Goal: Find specific page/section: Find specific page/section

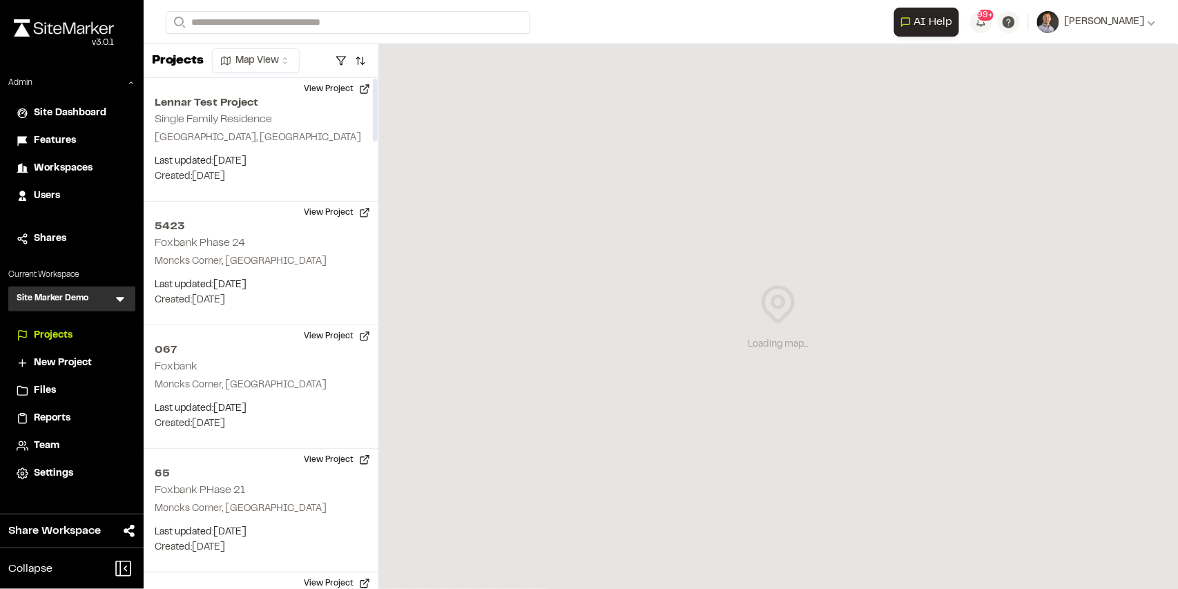
click at [121, 298] on icon at bounding box center [120, 300] width 8 height 5
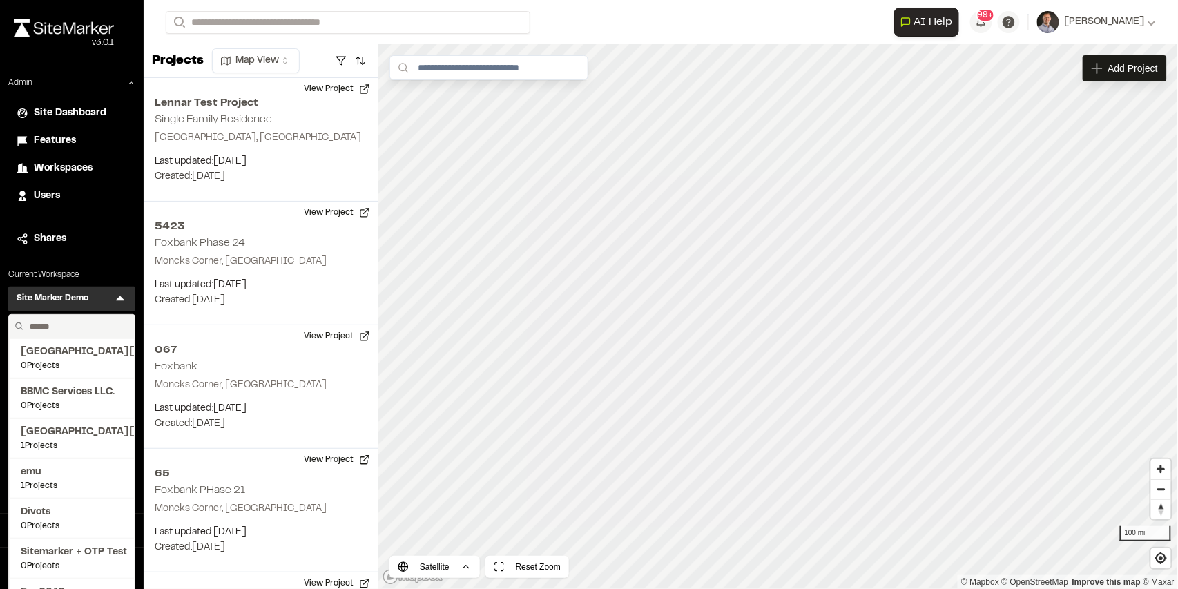
click at [83, 321] on input "text" at bounding box center [76, 326] width 105 height 23
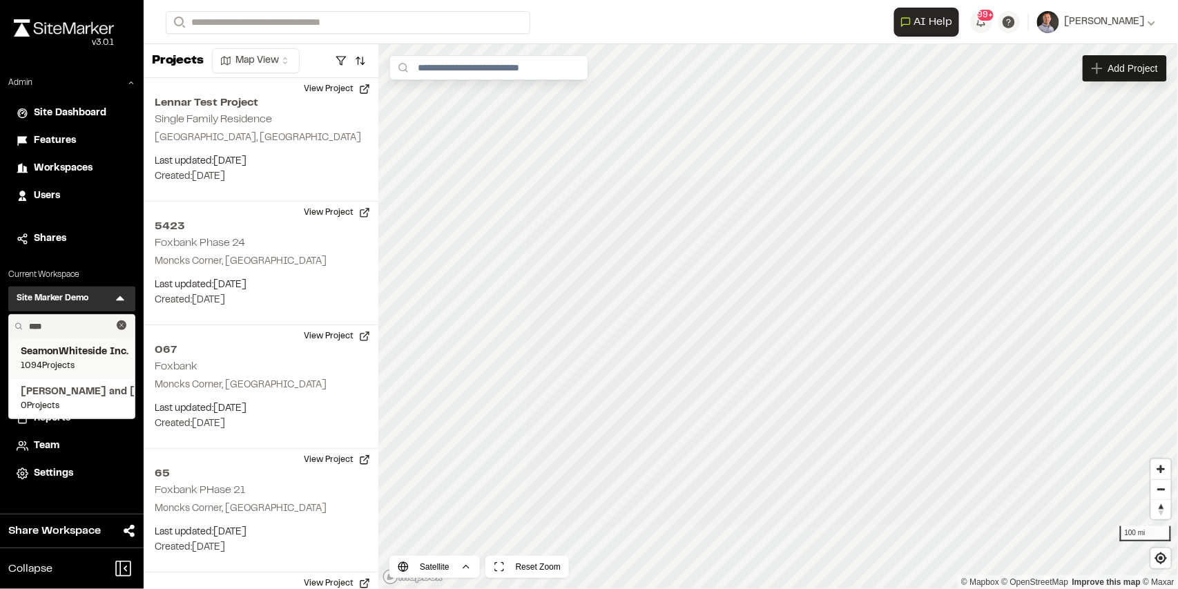
type input "****"
click at [77, 357] on span "SeamonWhiteside Inc." at bounding box center [72, 352] width 102 height 15
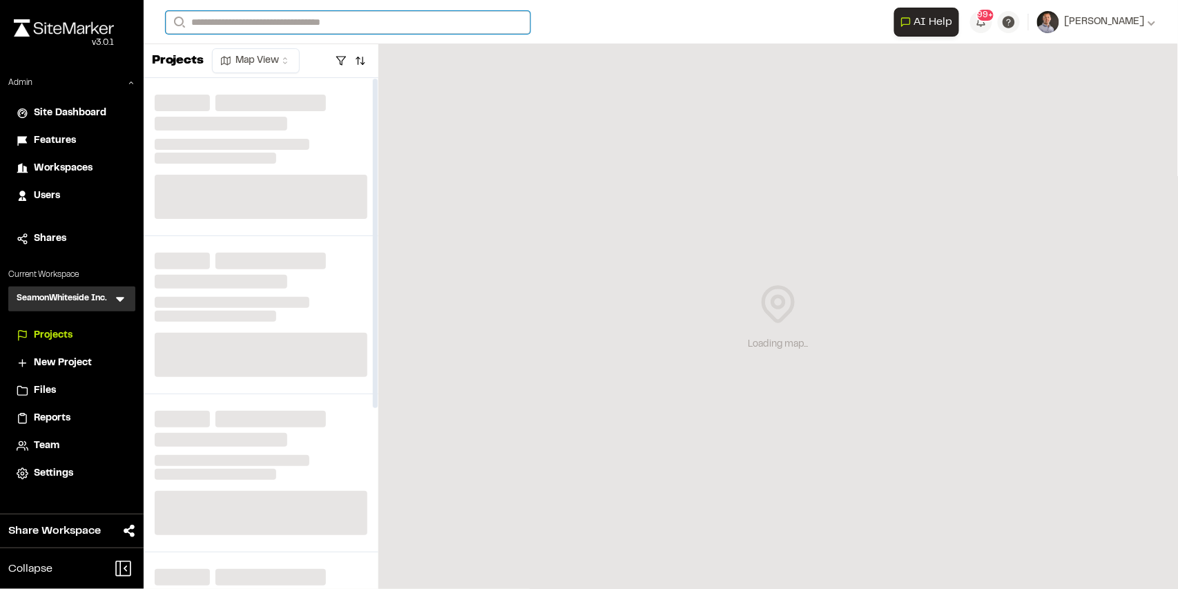
click at [326, 23] on input "Search" at bounding box center [348, 22] width 365 height 23
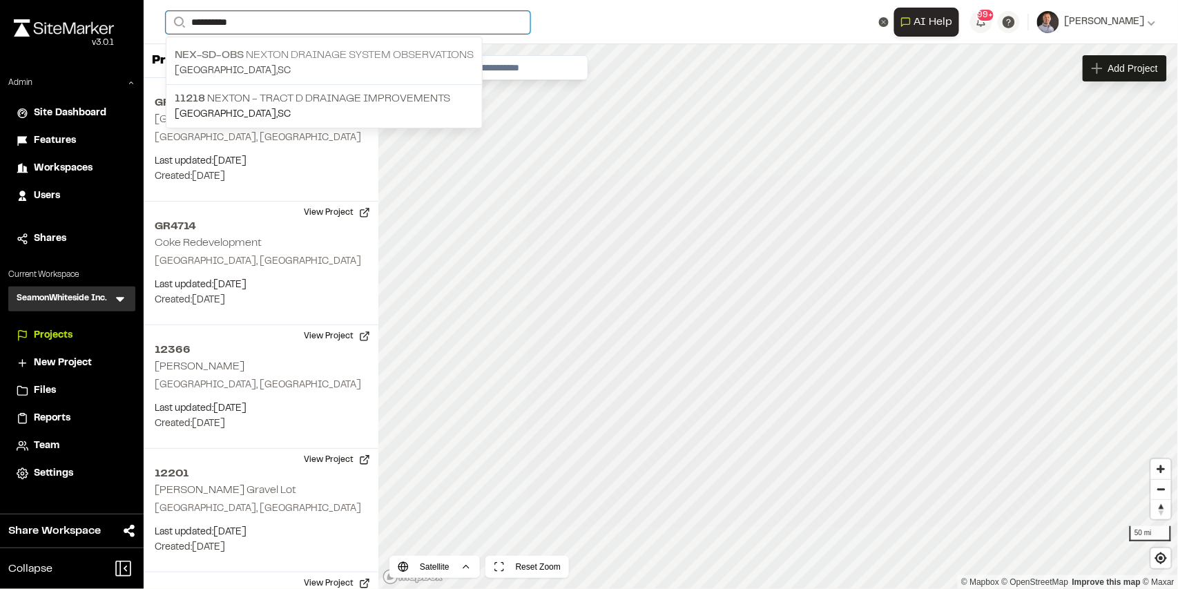
type input "**********"
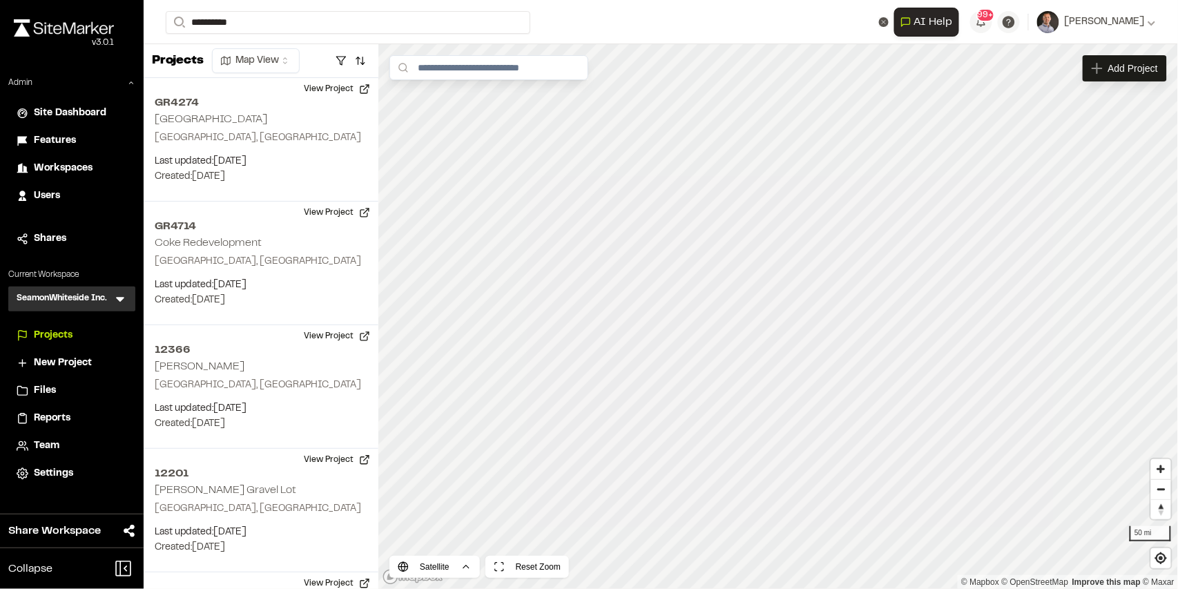
click at [359, 59] on p "Nex-SD-Obs Nexton Drainage System Observations" at bounding box center [324, 55] width 299 height 17
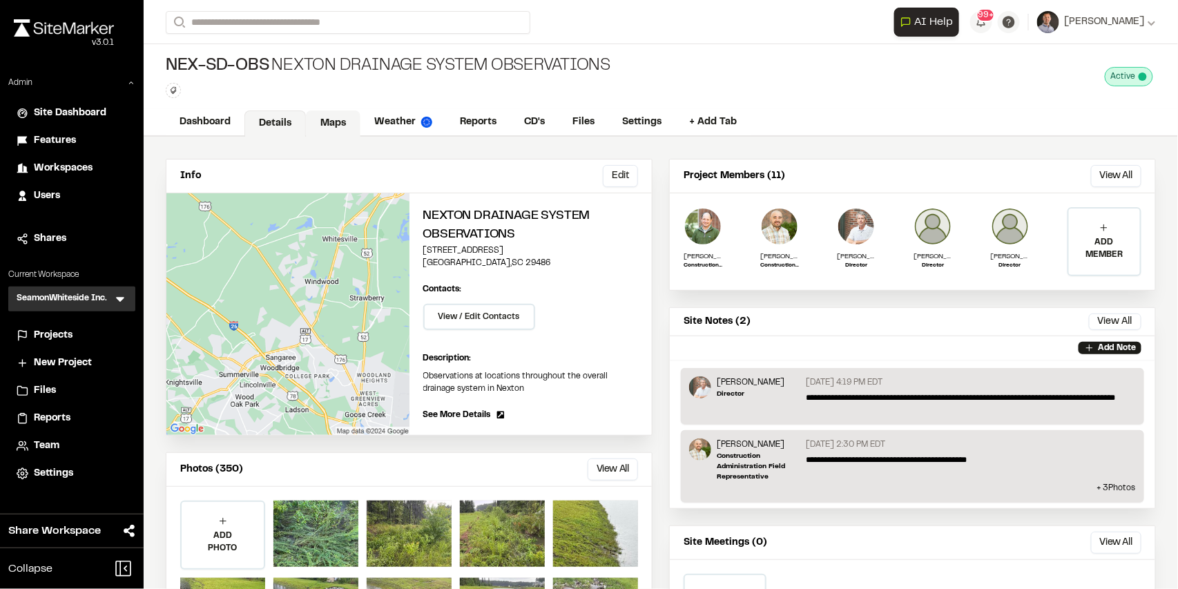
click at [336, 120] on link "Maps" at bounding box center [333, 123] width 55 height 26
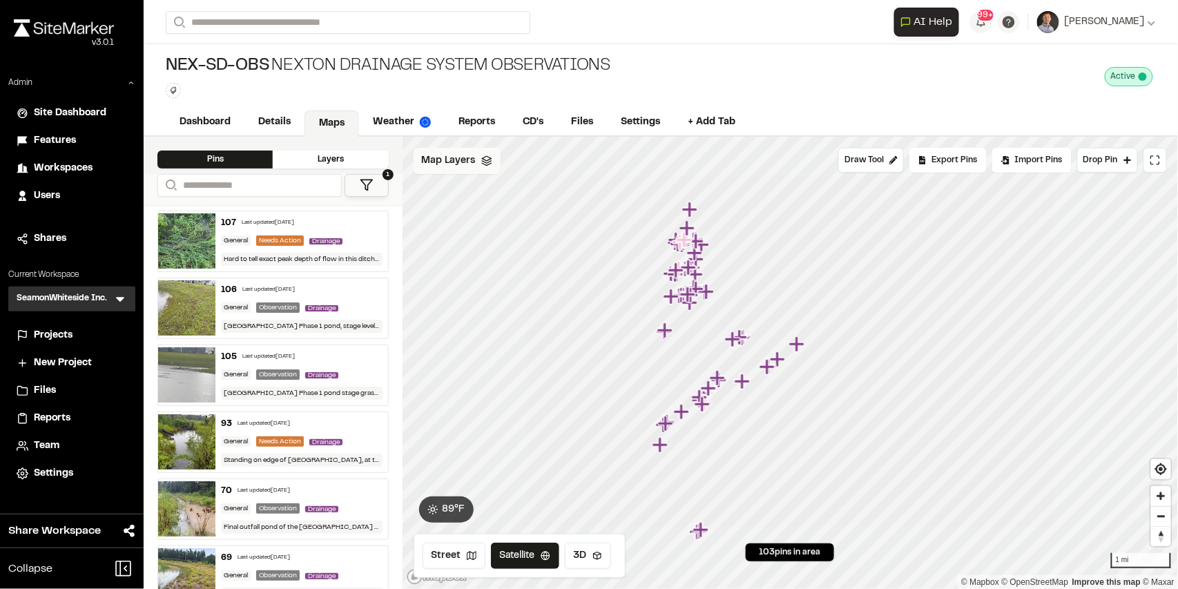
click at [470, 162] on span "Map Layers" at bounding box center [449, 160] width 54 height 15
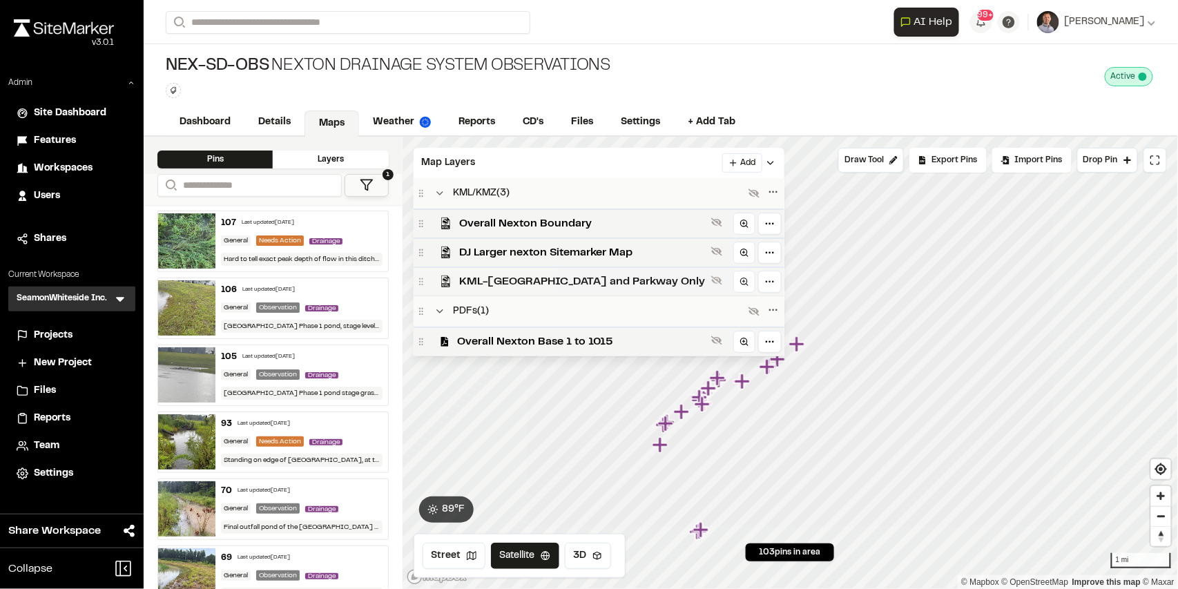
click at [503, 278] on span "KML-[GEOGRAPHIC_DATA] and Parkway Only" at bounding box center [583, 281] width 246 height 17
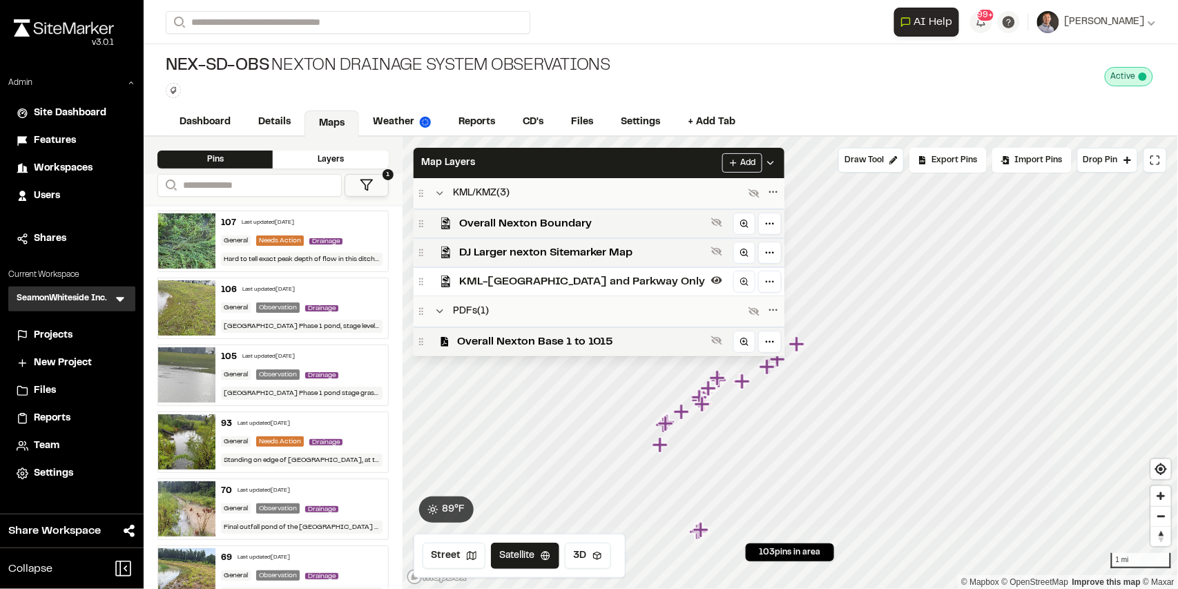
click at [503, 278] on span "KML-[GEOGRAPHIC_DATA] and Parkway Only" at bounding box center [583, 281] width 246 height 17
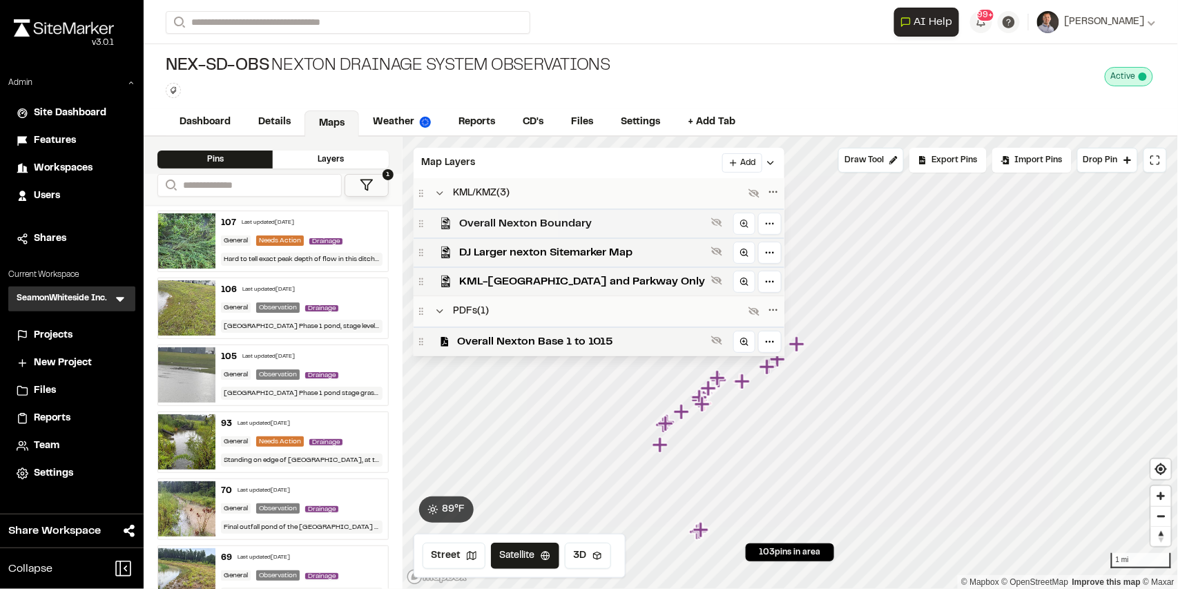
click at [508, 224] on span "Overall Nexton Boundary" at bounding box center [583, 223] width 246 height 17
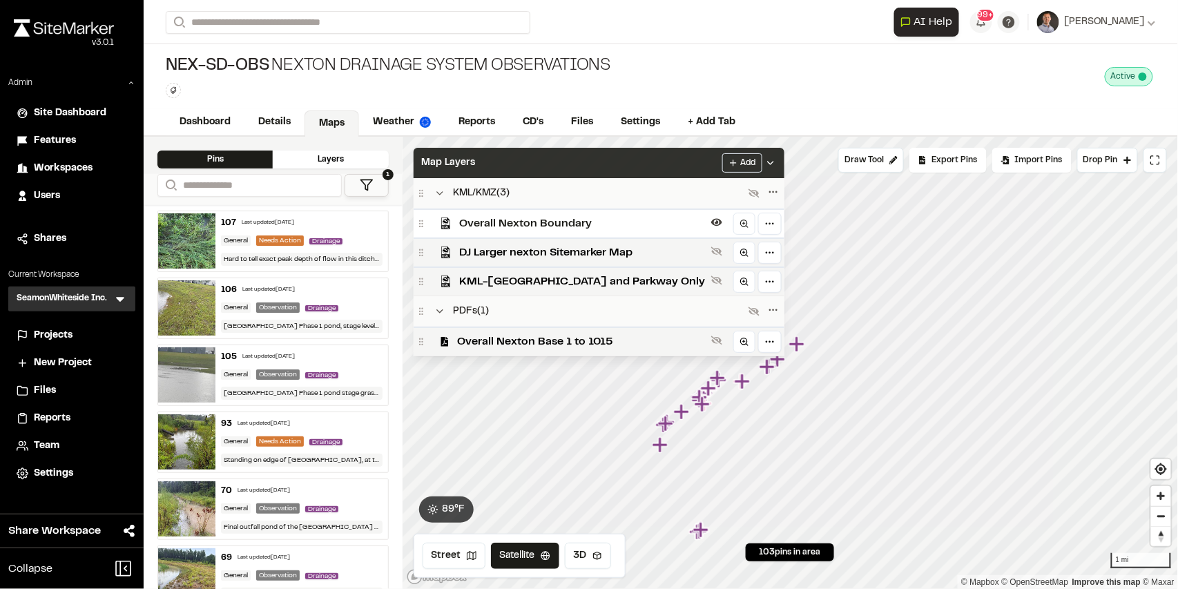
click at [536, 170] on div "Map Layers Add" at bounding box center [599, 163] width 371 height 30
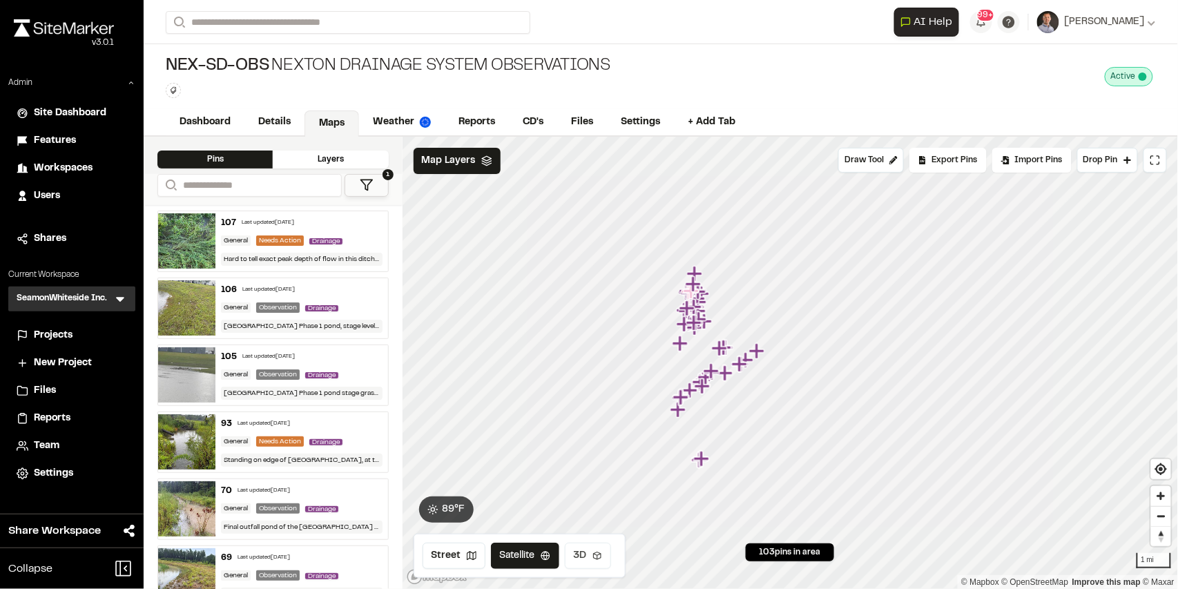
click at [599, 561] on button "3D" at bounding box center [588, 556] width 46 height 26
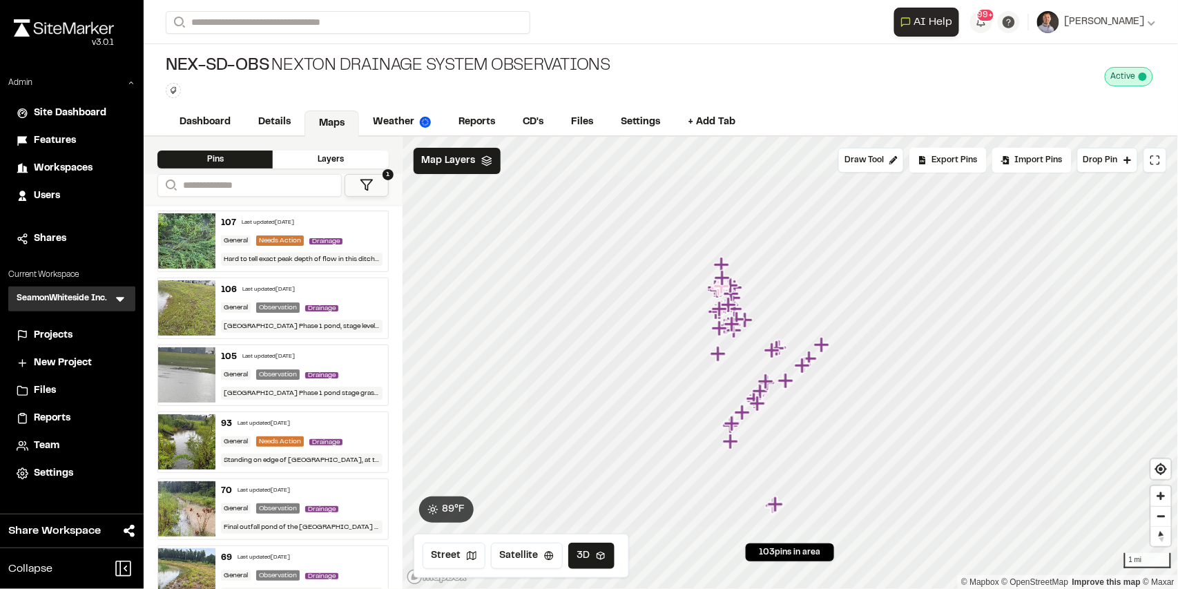
click at [52, 332] on span "Projects" at bounding box center [53, 335] width 39 height 15
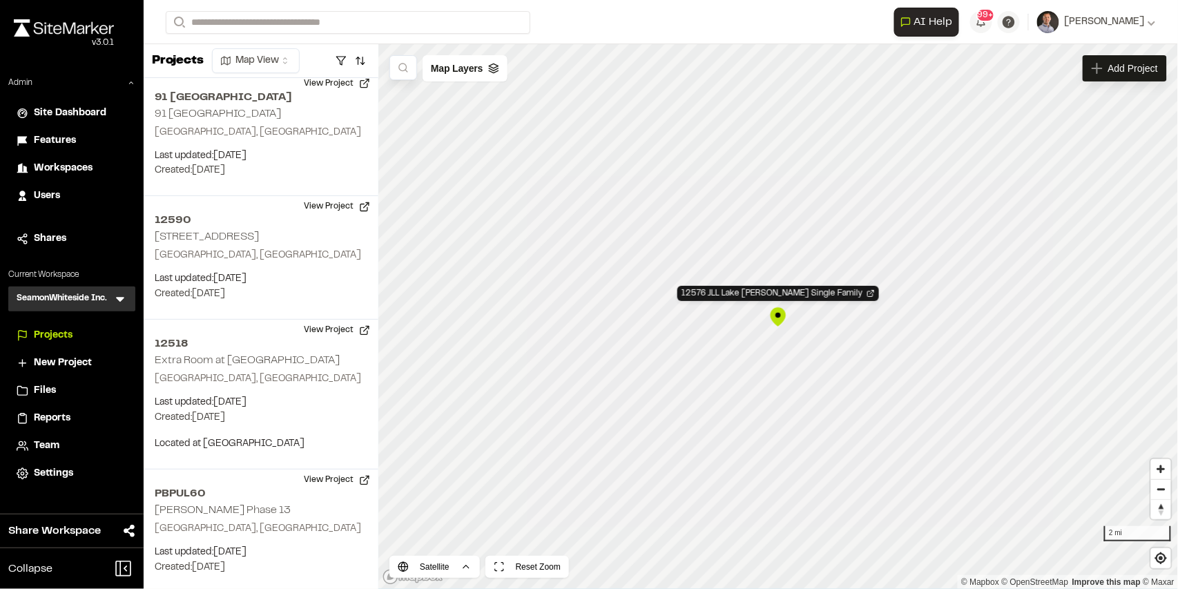
scroll to position [18641, 0]
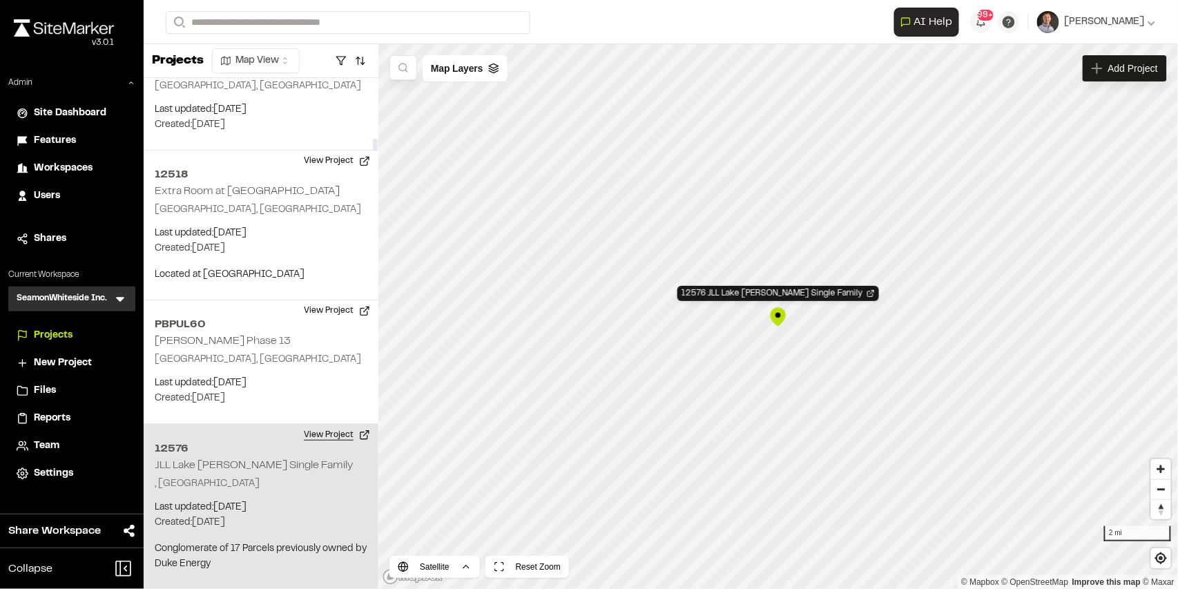
click at [333, 424] on button "View Project" at bounding box center [337, 435] width 83 height 22
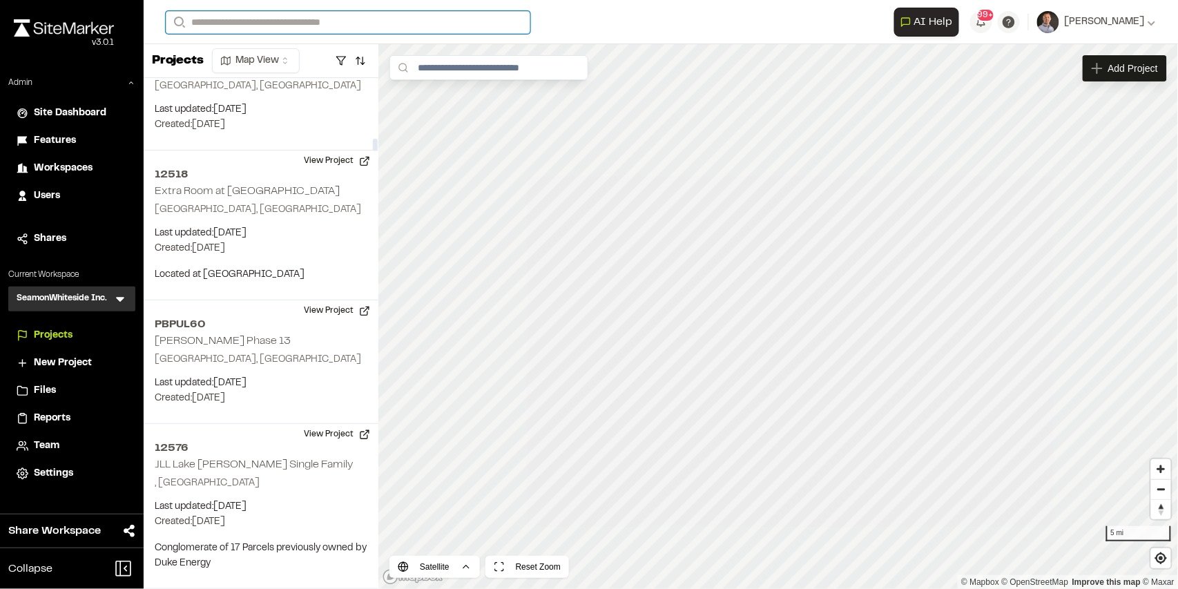
click at [262, 21] on input "Search" at bounding box center [348, 22] width 365 height 23
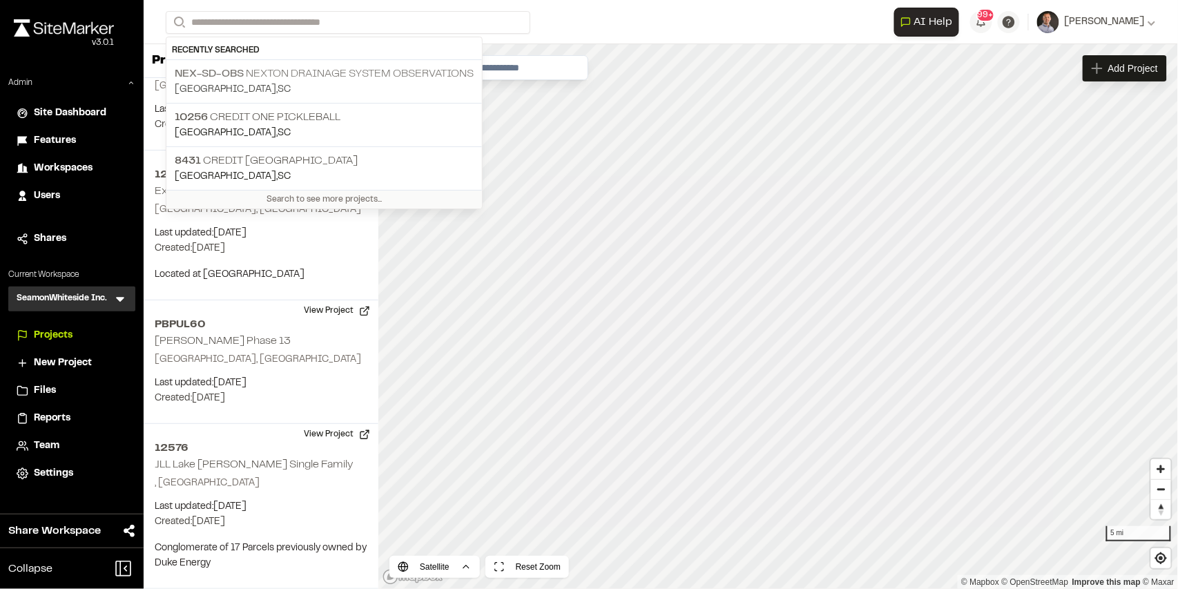
click at [375, 73] on p "Nex-SD-Obs Nexton Drainage System Observations" at bounding box center [324, 74] width 299 height 17
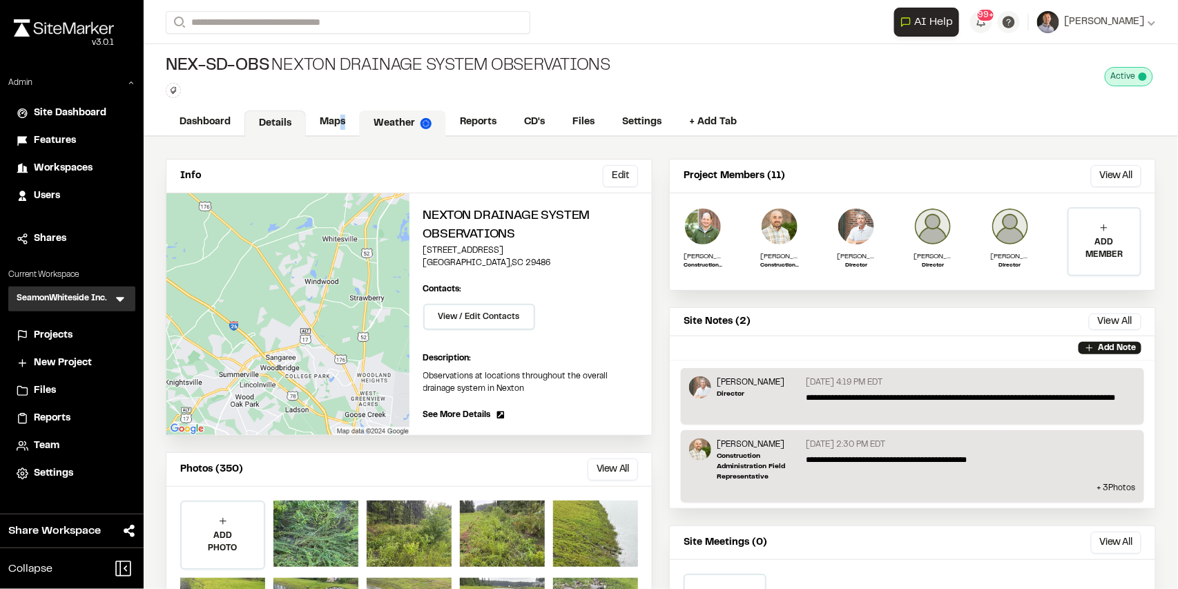
drag, startPoint x: 343, startPoint y: 123, endPoint x: 376, endPoint y: 133, distance: 34.5
click at [343, 123] on link "Maps" at bounding box center [332, 122] width 53 height 26
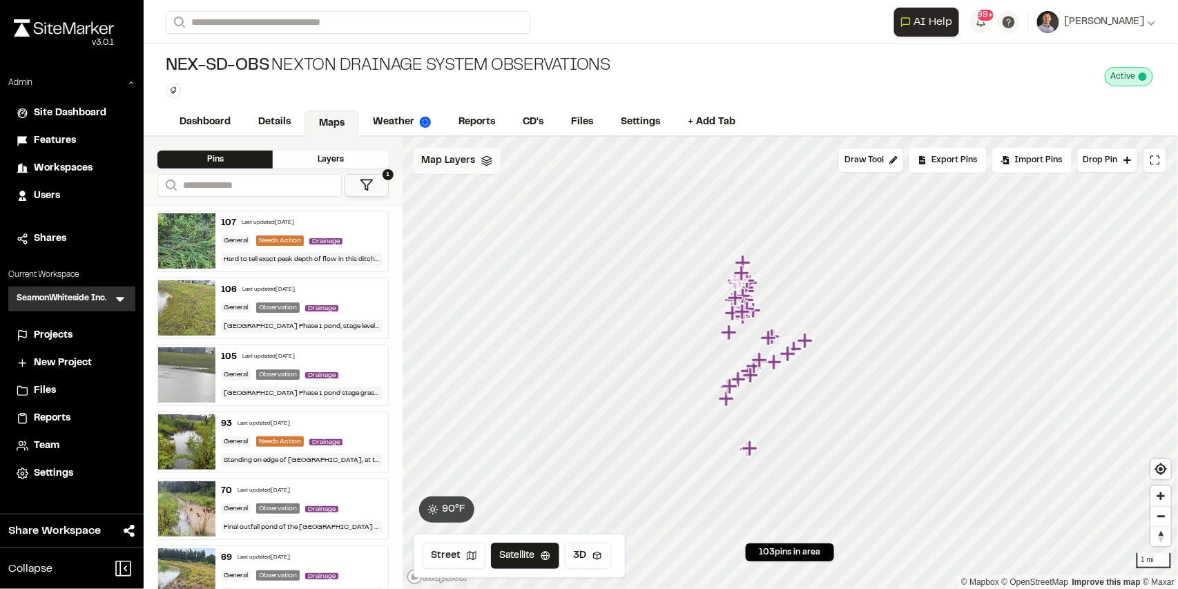
click at [467, 166] on span "Map Layers" at bounding box center [449, 160] width 54 height 15
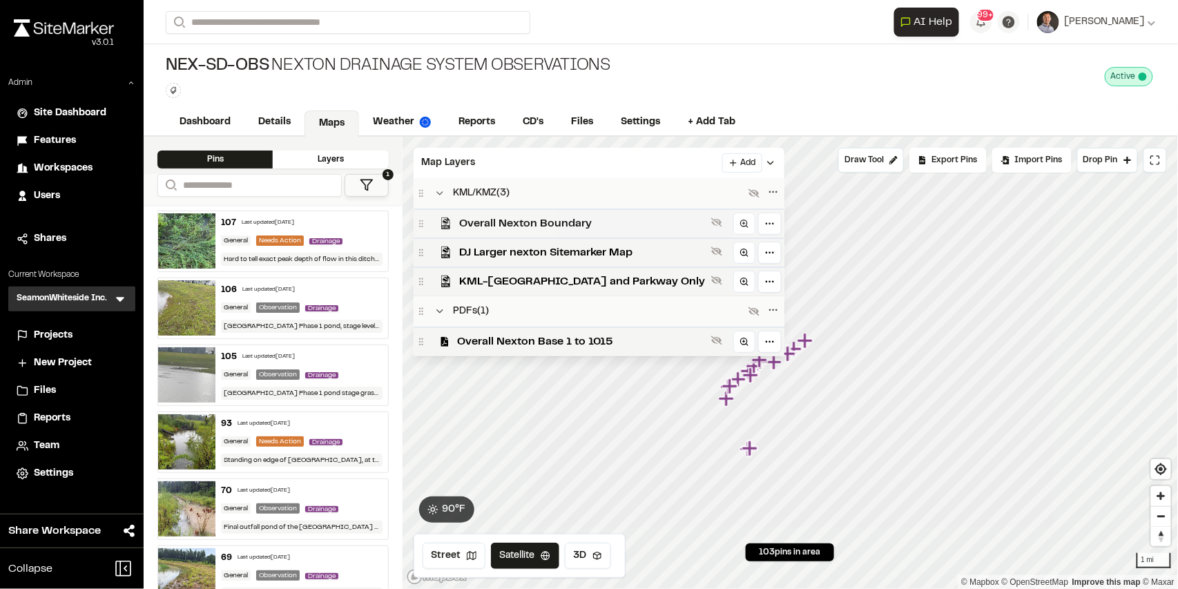
click at [534, 221] on span "Overall Nexton Boundary" at bounding box center [583, 223] width 246 height 17
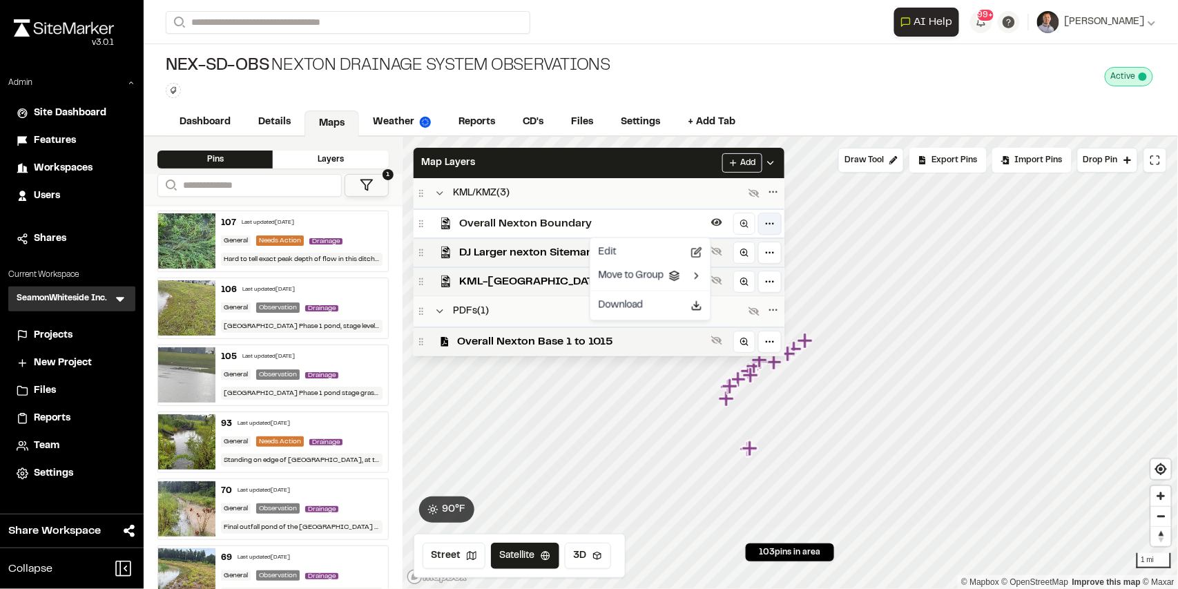
click at [702, 224] on html "Close sidebar v 3.0.1 Admin Site Dashboard Features Workspaces Users Shares Cur…" at bounding box center [589, 294] width 1178 height 589
click at [699, 305] on icon at bounding box center [696, 305] width 11 height 11
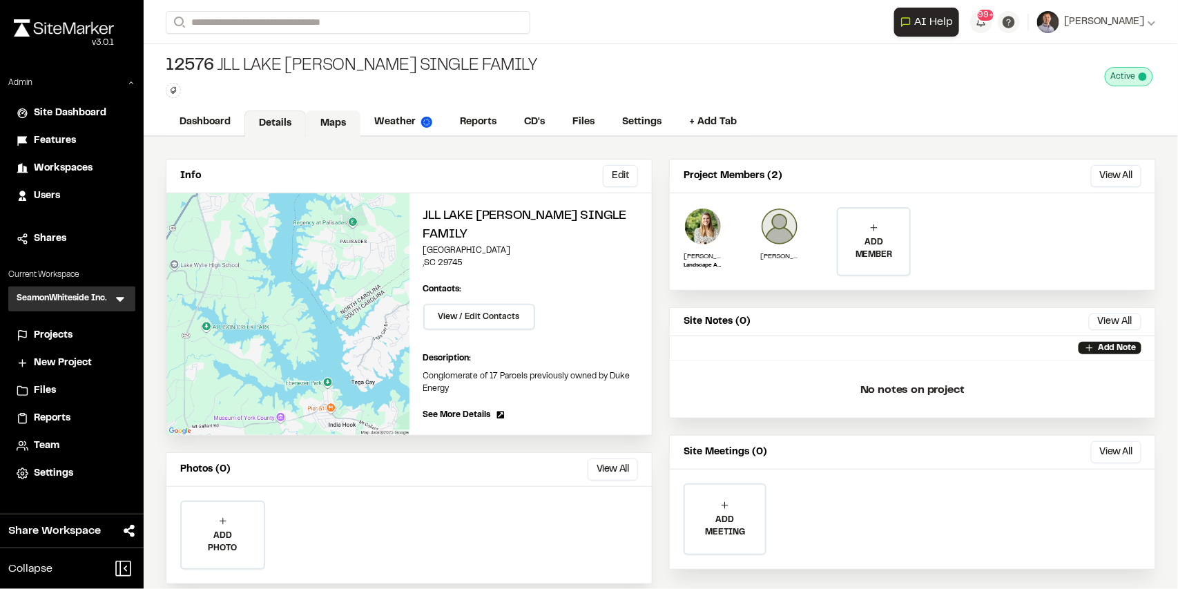
click at [318, 128] on link "Maps" at bounding box center [333, 123] width 55 height 26
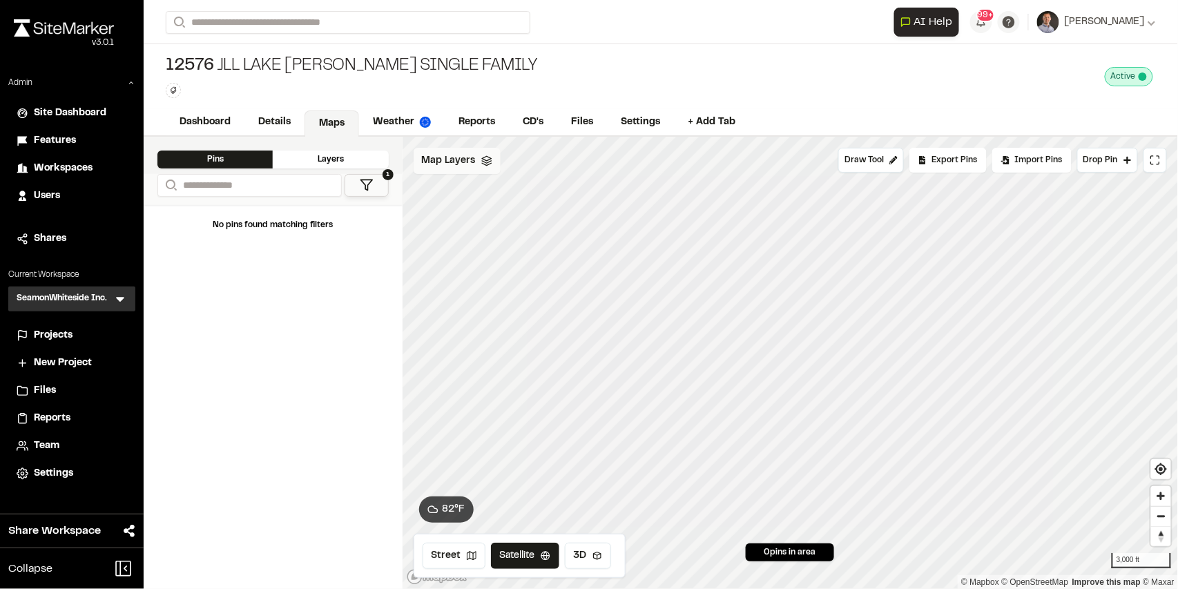
click at [462, 166] on span "Map Layers" at bounding box center [449, 160] width 54 height 15
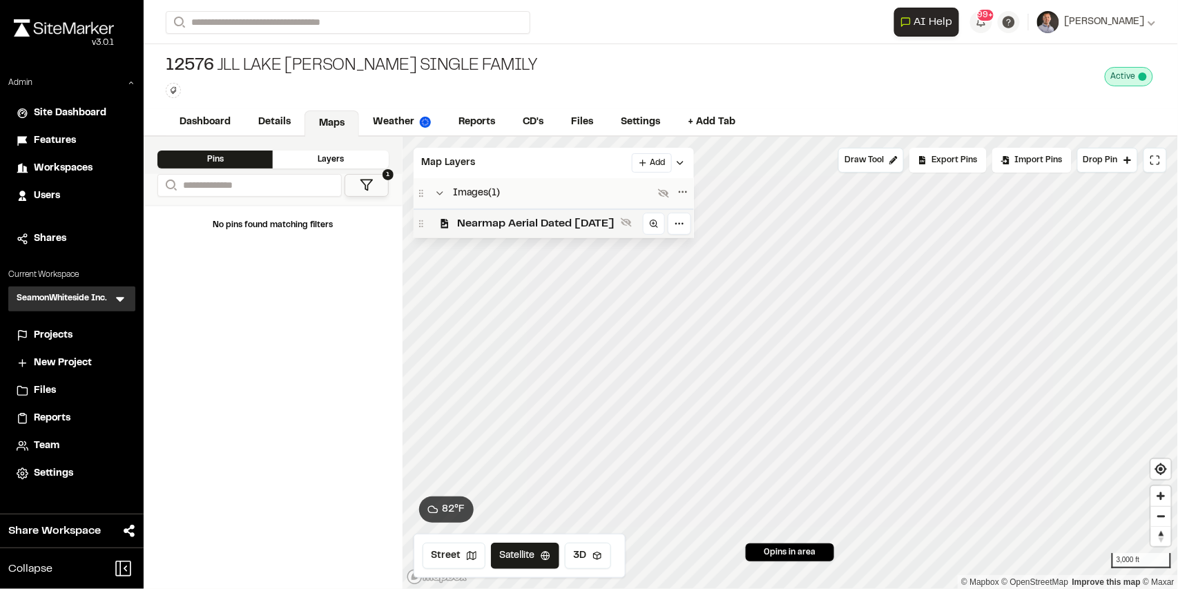
click at [503, 217] on span "Nearmap Aerial Dated January 24th 2025" at bounding box center [536, 223] width 157 height 17
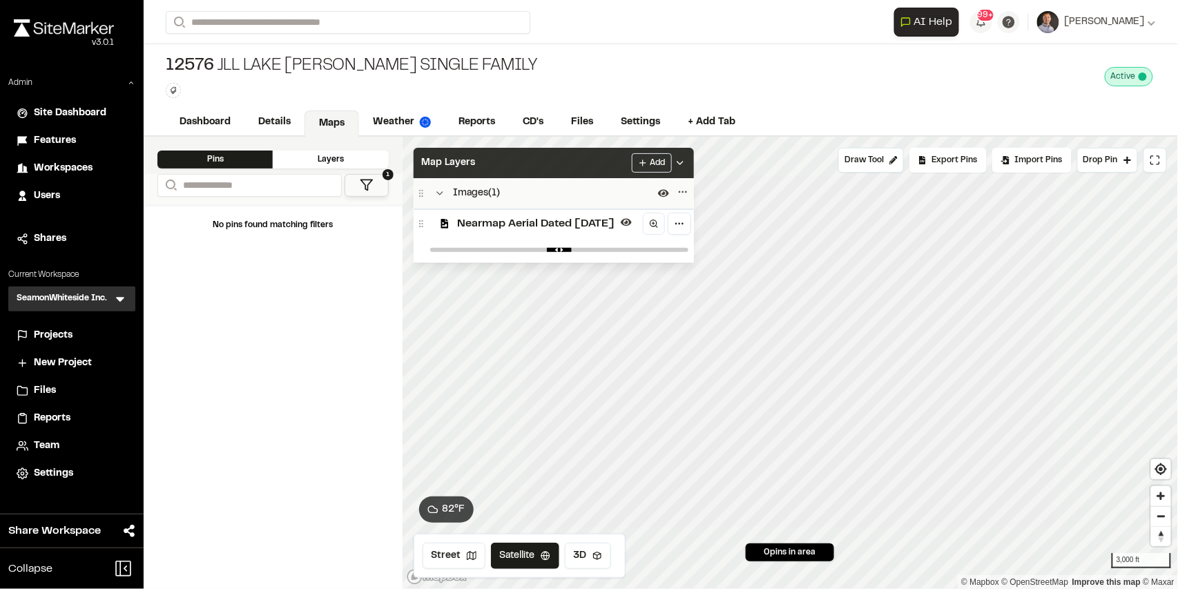
click at [673, 162] on div "Map Layers Add" at bounding box center [554, 163] width 280 height 30
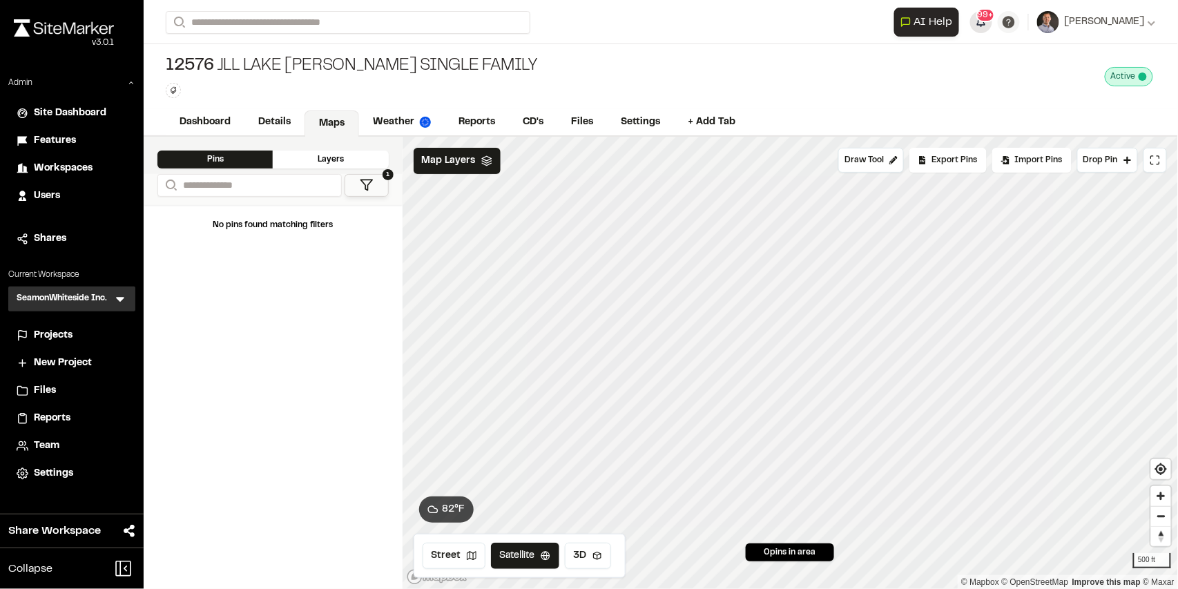
click at [992, 25] on button "99+" at bounding box center [981, 22] width 22 height 22
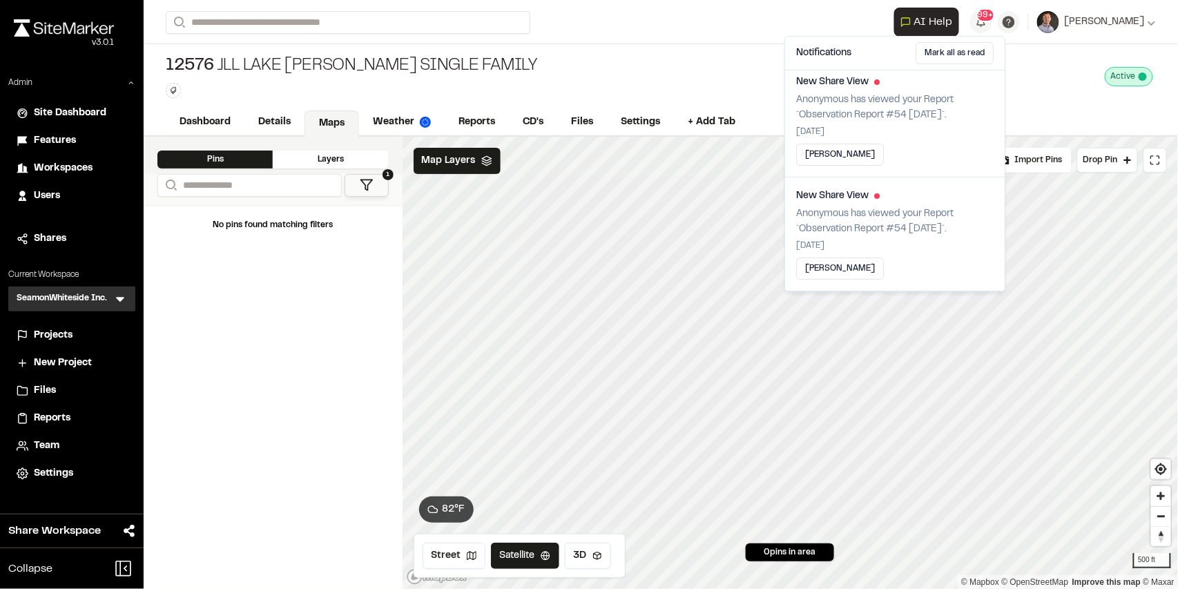
scroll to position [829, 0]
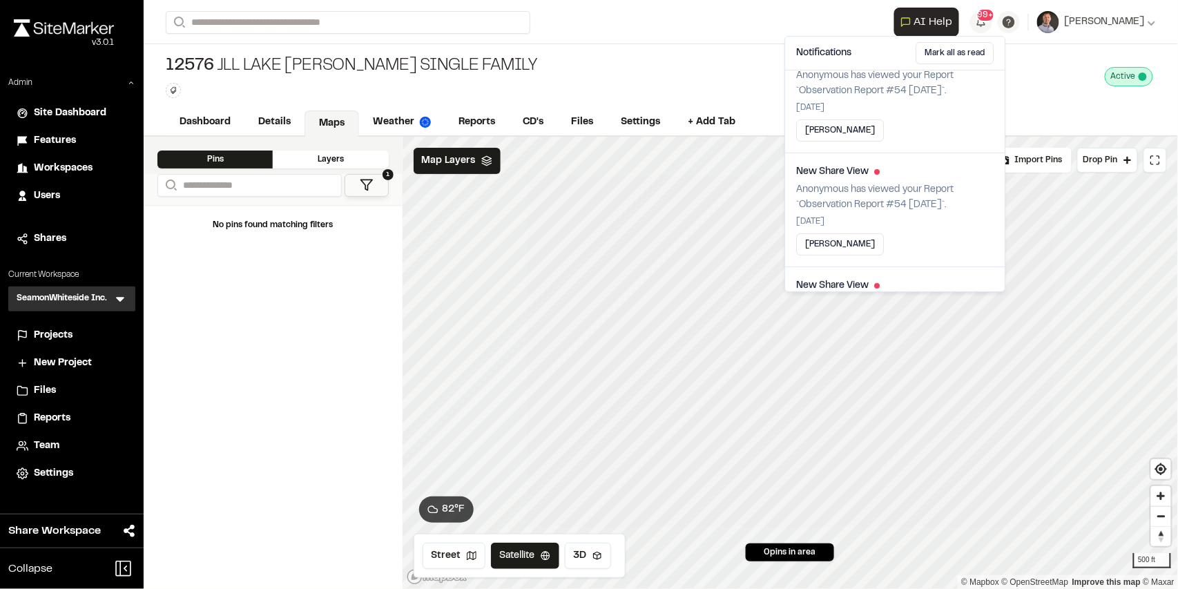
click at [697, 79] on div "12576 JLL Lake Wylie Single Family Type Enter or comma to add tag. Active Deact…" at bounding box center [661, 76] width 1034 height 65
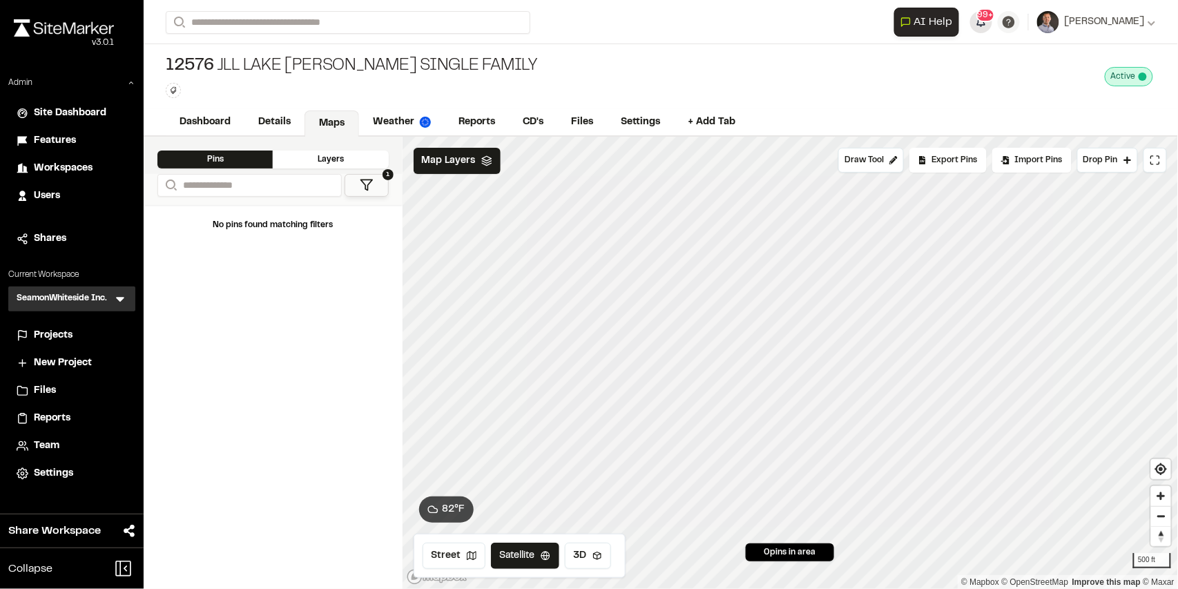
click at [994, 21] on span "99+" at bounding box center [986, 15] width 16 height 12
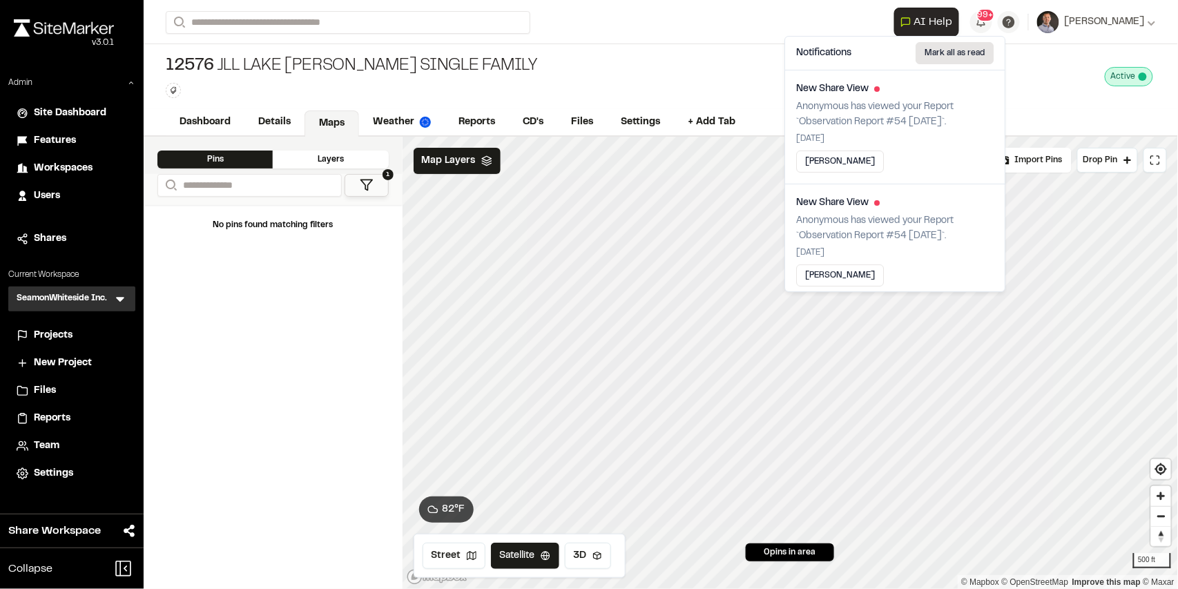
click at [963, 54] on button "Mark all as read" at bounding box center [955, 53] width 78 height 22
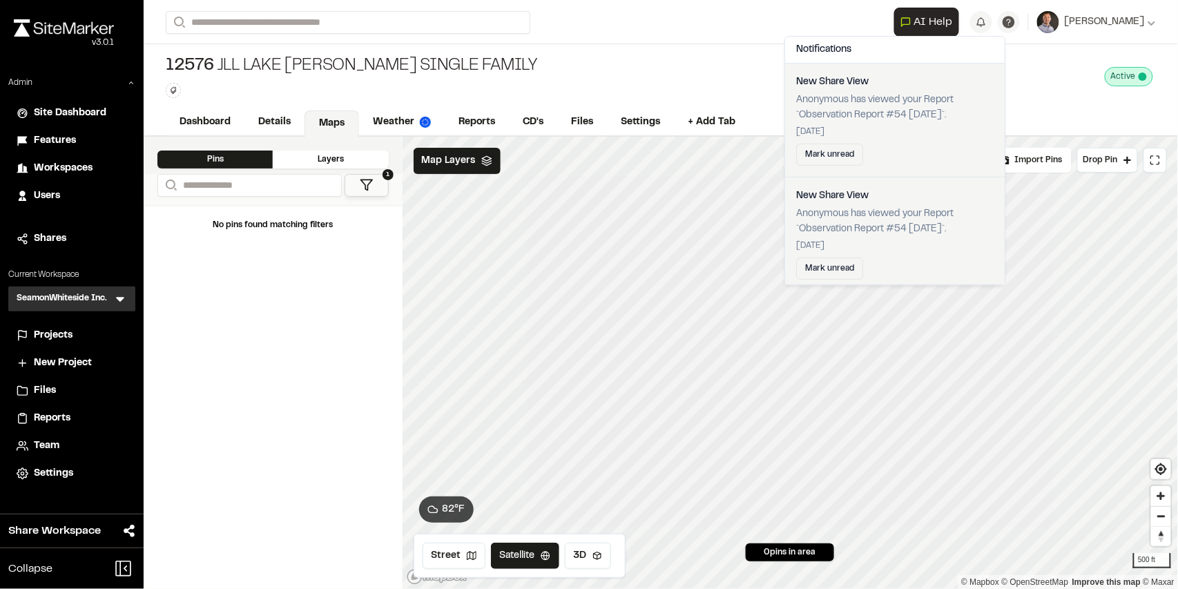
click at [656, 52] on div "12576 JLL Lake Wylie Single Family Type Enter or comma to add tag. Active Deact…" at bounding box center [661, 76] width 1034 height 65
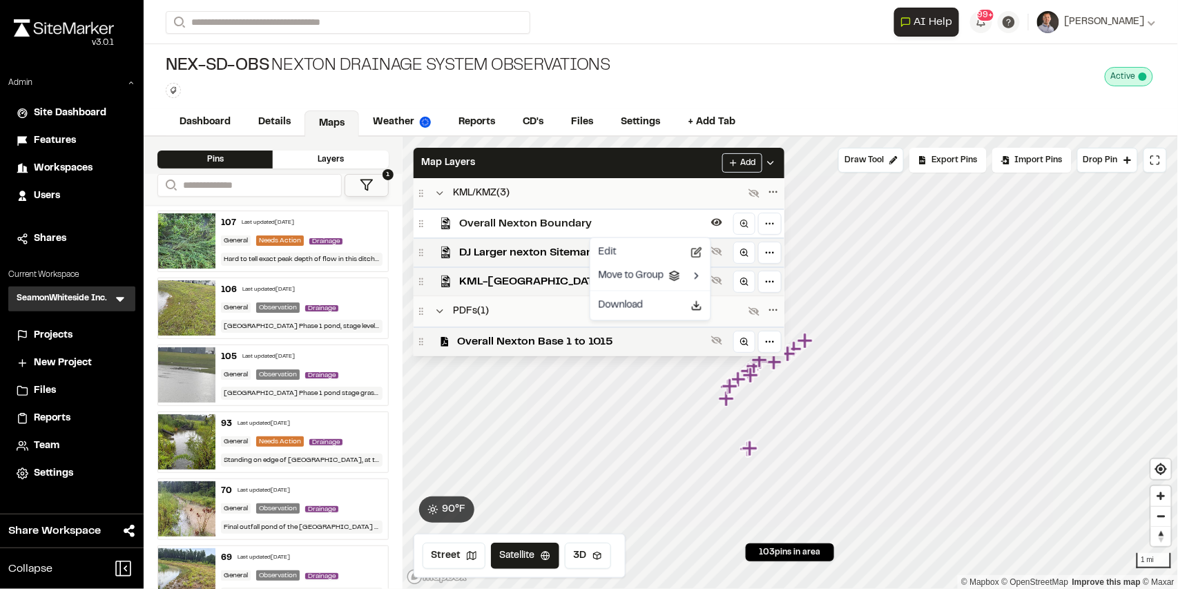
click at [703, 163] on html "Close sidebar v 3.0.1 Admin Site Dashboard Features Workspaces Users Shares Cur…" at bounding box center [589, 294] width 1178 height 589
